Goal: Participate in discussion: Engage in conversation with other users on a specific topic

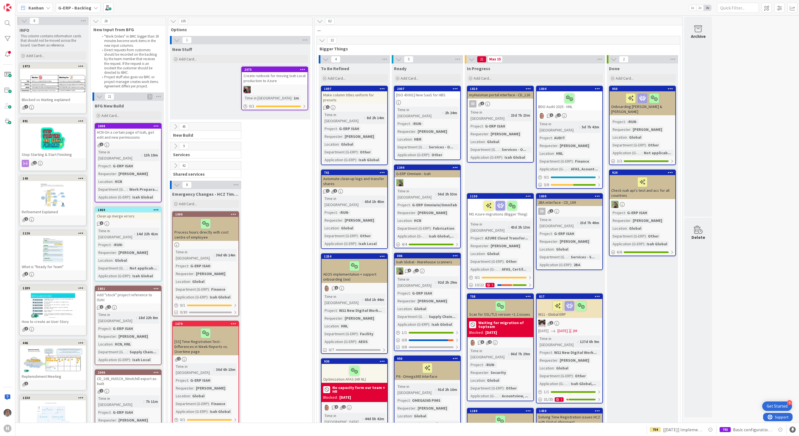
click at [85, 8] on b "G-ERP - Backlog" at bounding box center [74, 8] width 33 height 6
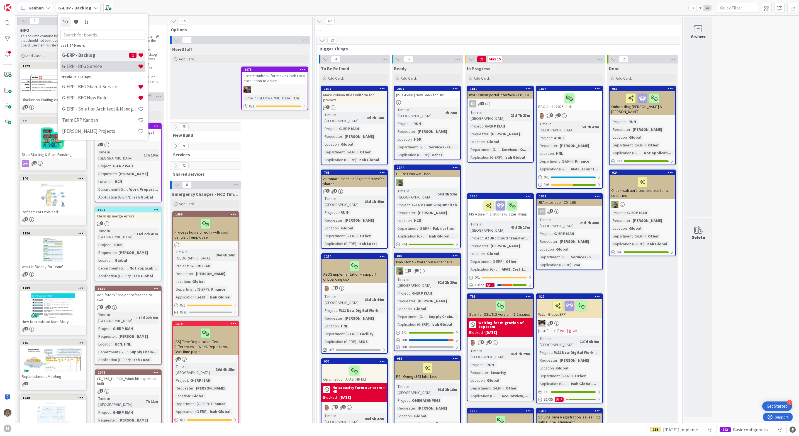
click at [94, 64] on h4 "G-ERP - BFG Service" at bounding box center [100, 66] width 76 height 6
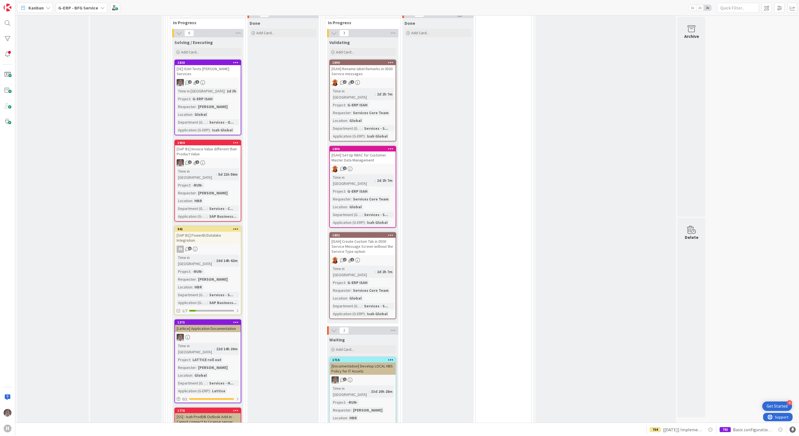
scroll to position [1128, 0]
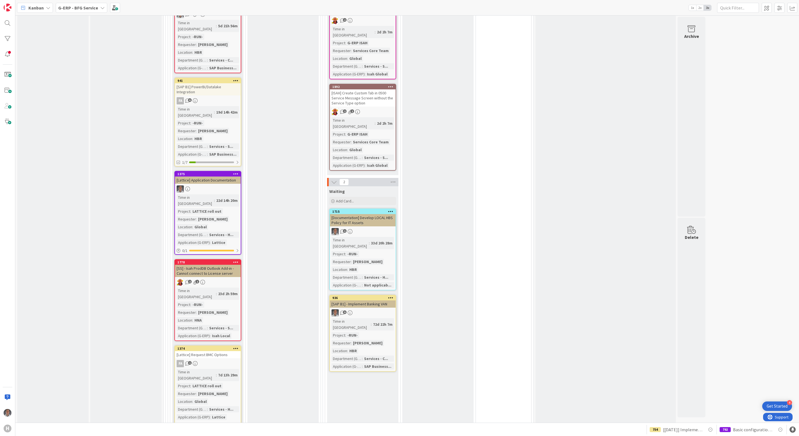
click at [385, 209] on link "1715 [Documentation] Develop LOCAL HBS Policy for IT Assets 1 Time in Column : …" at bounding box center [362, 250] width 67 height 82
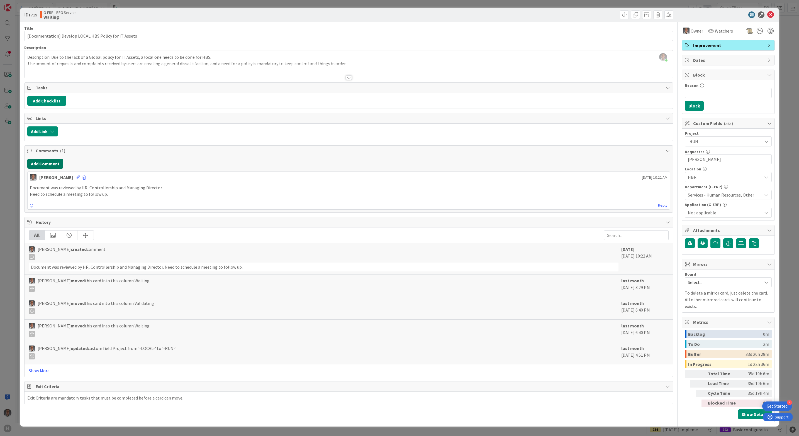
click at [55, 165] on button "Add Comment" at bounding box center [45, 164] width 36 height 10
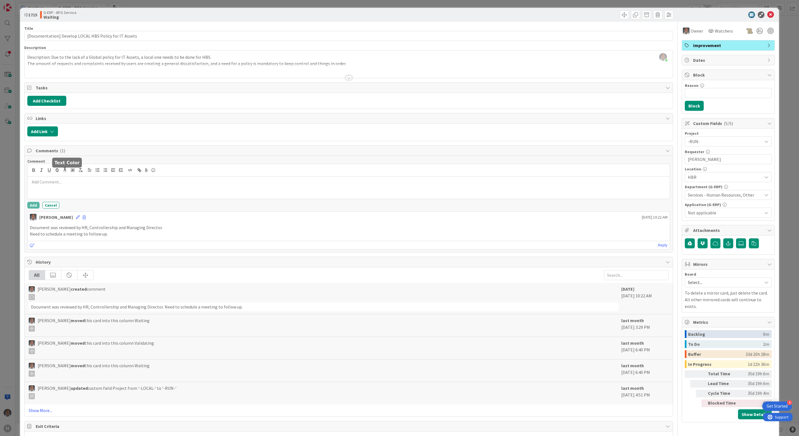
click at [79, 182] on p at bounding box center [349, 182] width 638 height 6
click at [32, 209] on button "Add" at bounding box center [33, 205] width 12 height 7
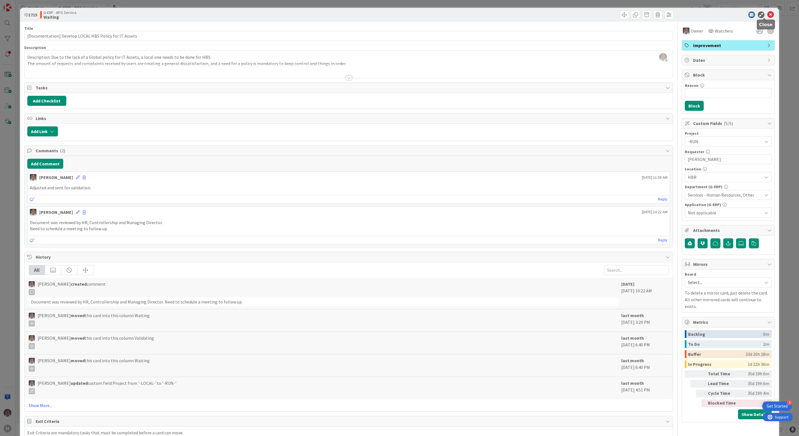
click at [767, 17] on icon at bounding box center [770, 14] width 7 height 7
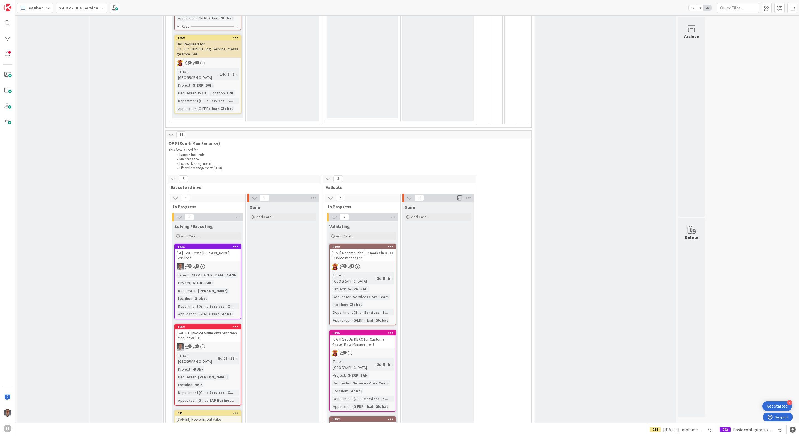
scroll to position [793, 0]
